Goal: Check status: Check status

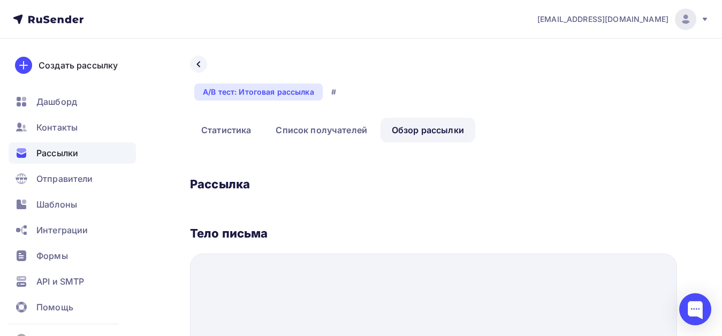
click at [73, 153] on span "Рассылки" at bounding box center [57, 153] width 42 height 13
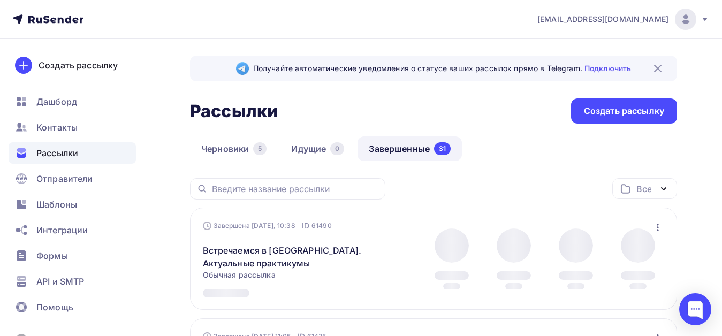
click at [392, 152] on link "Завершенные 31" at bounding box center [409, 148] width 104 height 25
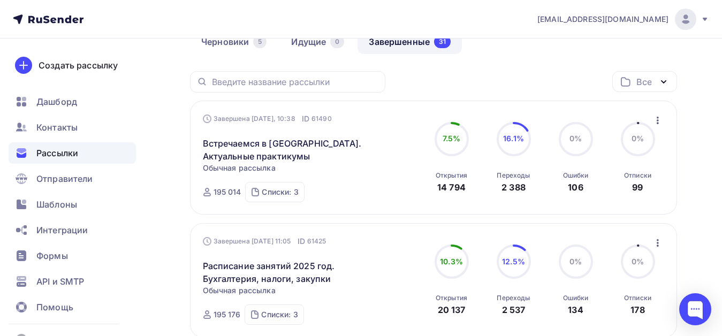
scroll to position [160, 0]
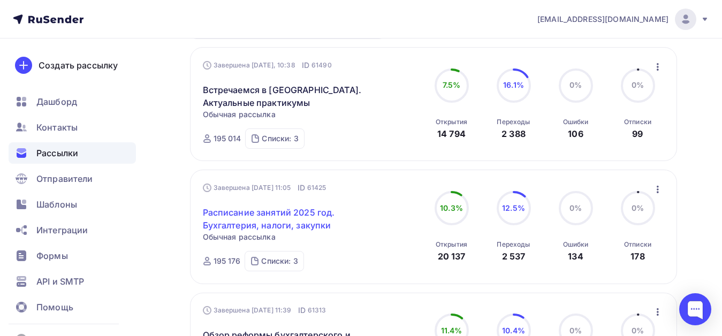
click at [227, 212] on link "Расписание занятий 2025 год. Бухгалтерия, налоги, закупки" at bounding box center [294, 219] width 183 height 26
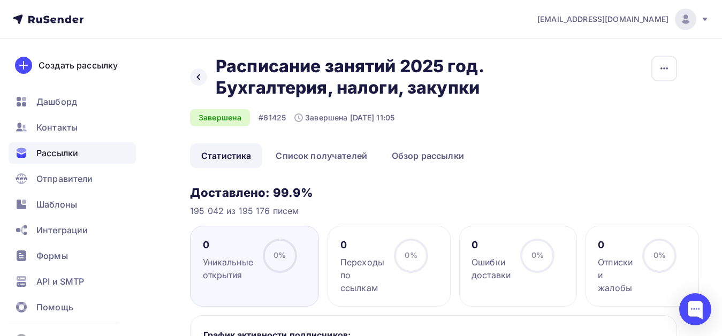
click at [229, 157] on link "Статистика" at bounding box center [226, 155] width 72 height 25
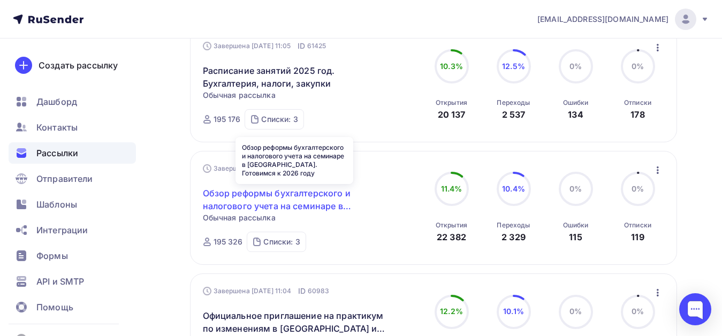
scroll to position [321, 0]
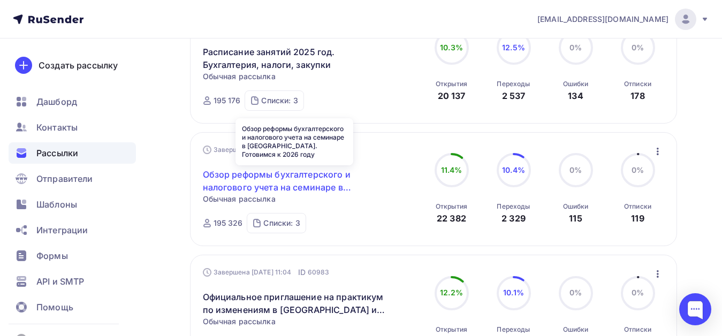
click at [278, 176] on link "Обзор реформы бухгалтерского и налогового учета на семинаре в [GEOGRAPHIC_DATA]…" at bounding box center [294, 181] width 183 height 26
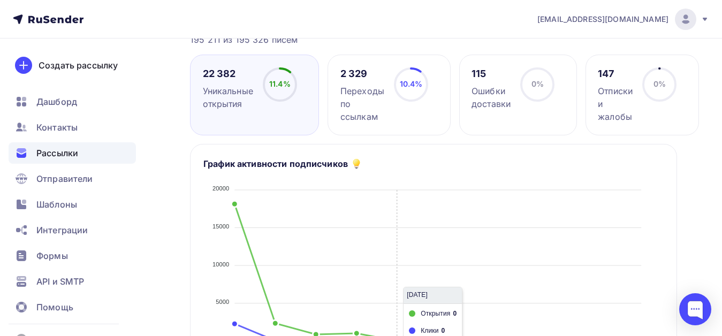
scroll to position [107, 0]
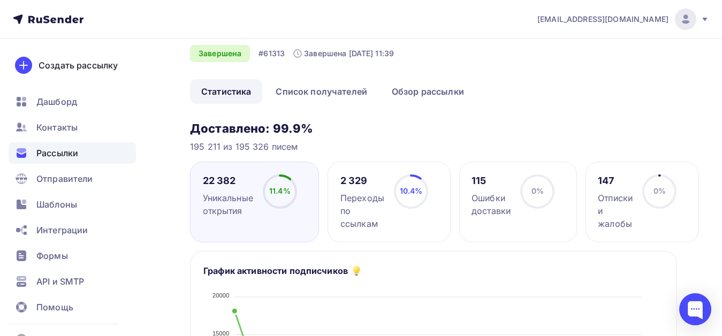
click at [358, 197] on div "Переходы по ссылкам" at bounding box center [362, 210] width 44 height 39
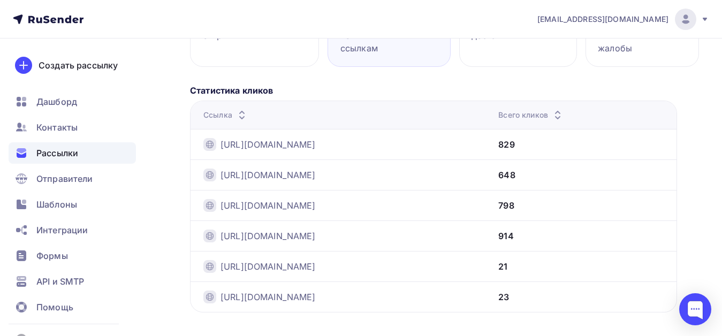
scroll to position [282, 0]
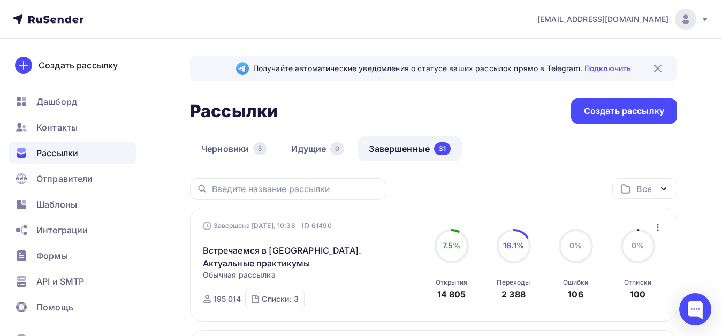
click at [706, 18] on icon at bounding box center [704, 19] width 4 height 3
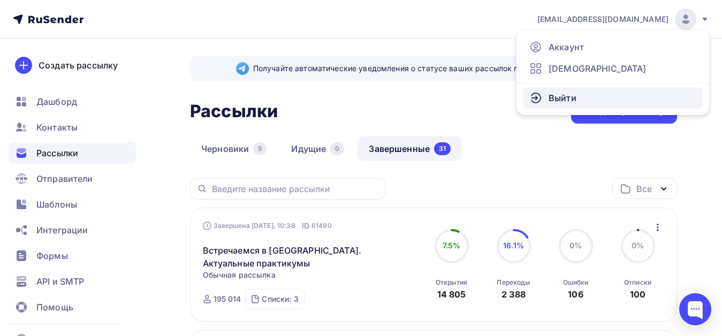
click at [604, 100] on link "Выйти" at bounding box center [613, 97] width 180 height 21
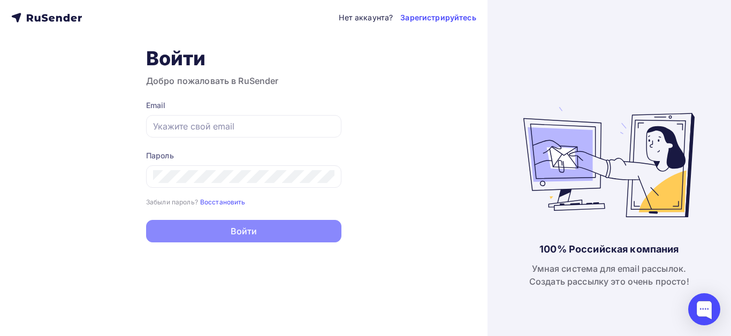
type input "[EMAIL_ADDRESS][DOMAIN_NAME]"
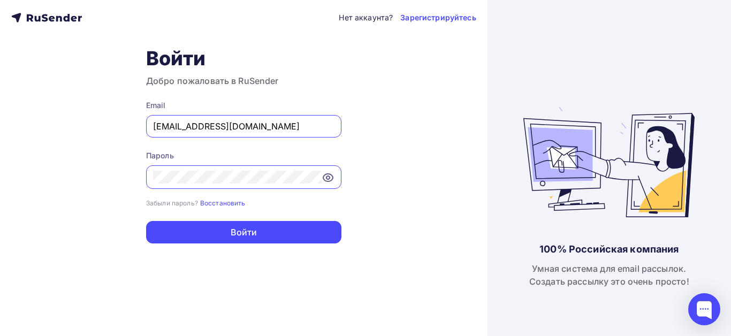
click at [269, 125] on input "[EMAIL_ADDRESS][DOMAIN_NAME]" at bounding box center [243, 126] width 181 height 13
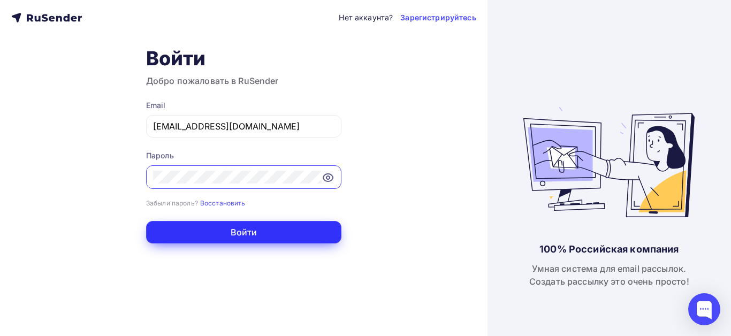
click at [249, 235] on button "Войти" at bounding box center [243, 232] width 195 height 22
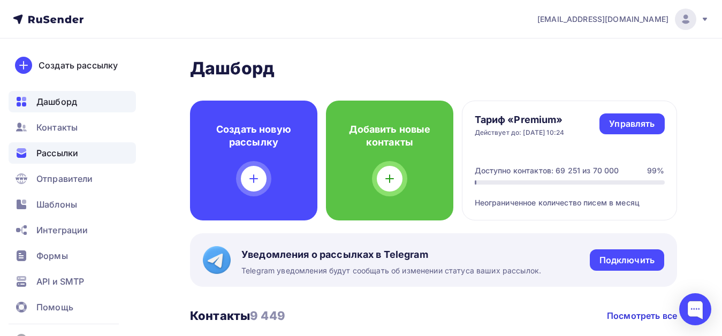
click at [62, 154] on span "Рассылки" at bounding box center [57, 153] width 42 height 13
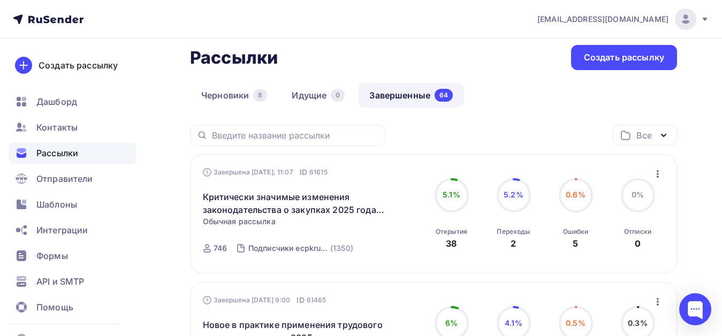
scroll to position [107, 0]
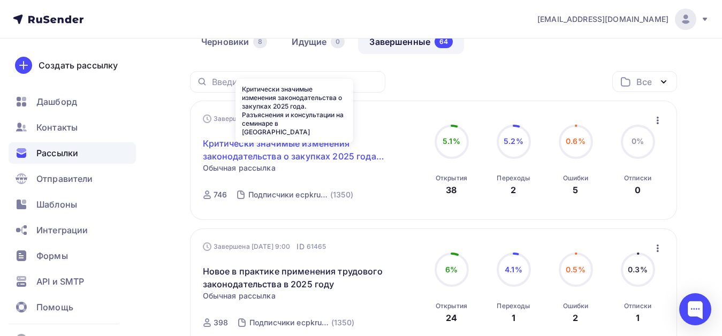
click at [317, 144] on link "Критически значимые изменения законодательства о закупках 2025 года. Разъяснени…" at bounding box center [294, 150] width 183 height 26
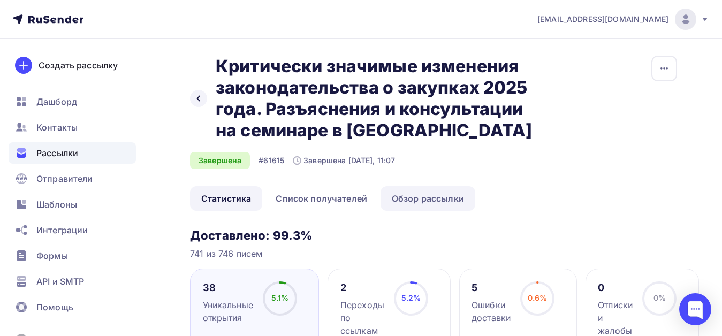
drag, startPoint x: 412, startPoint y: 198, endPoint x: 410, endPoint y: 206, distance: 8.2
click at [412, 198] on link "Обзор рассылки" at bounding box center [427, 198] width 95 height 25
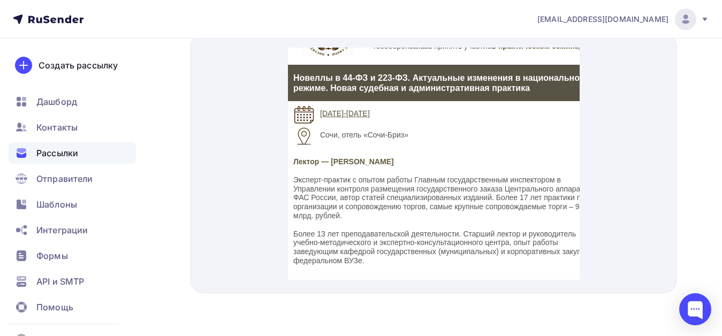
scroll to position [160, 0]
